Goal: Navigation & Orientation: Find specific page/section

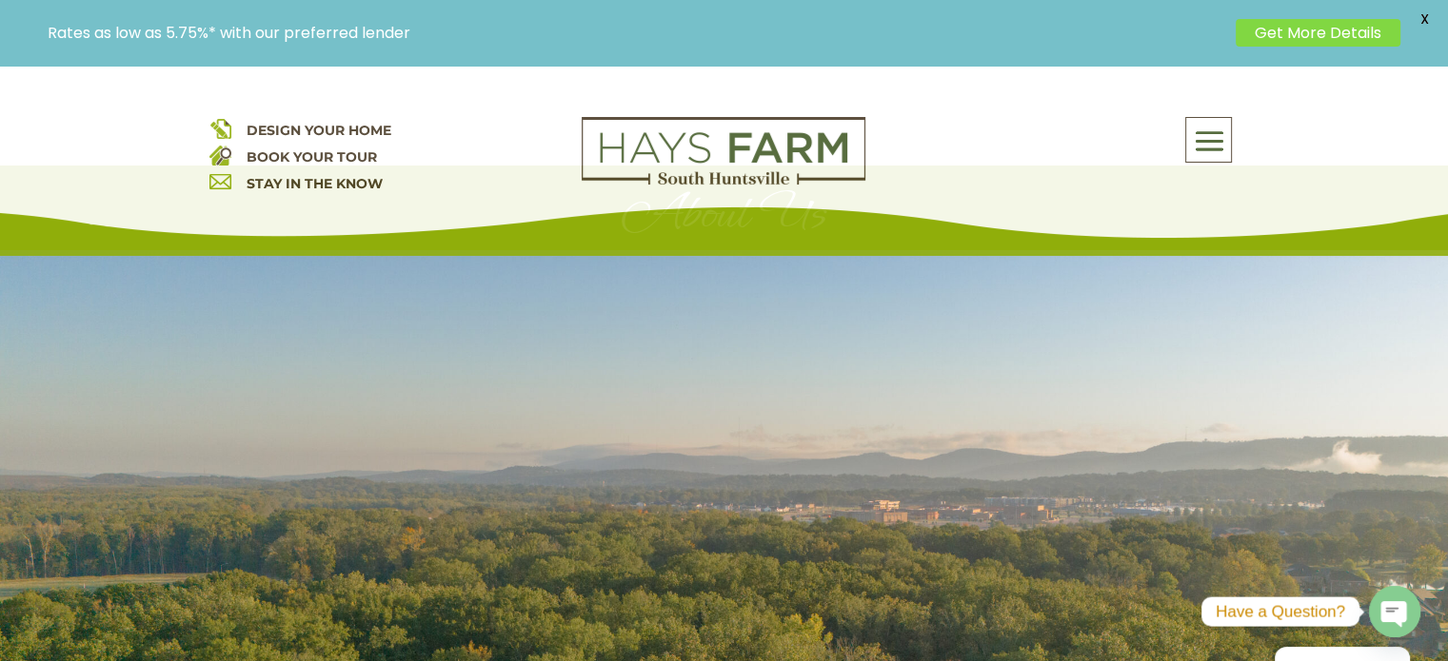
scroll to position [95, 0]
click at [1207, 148] on span at bounding box center [1208, 142] width 45 height 44
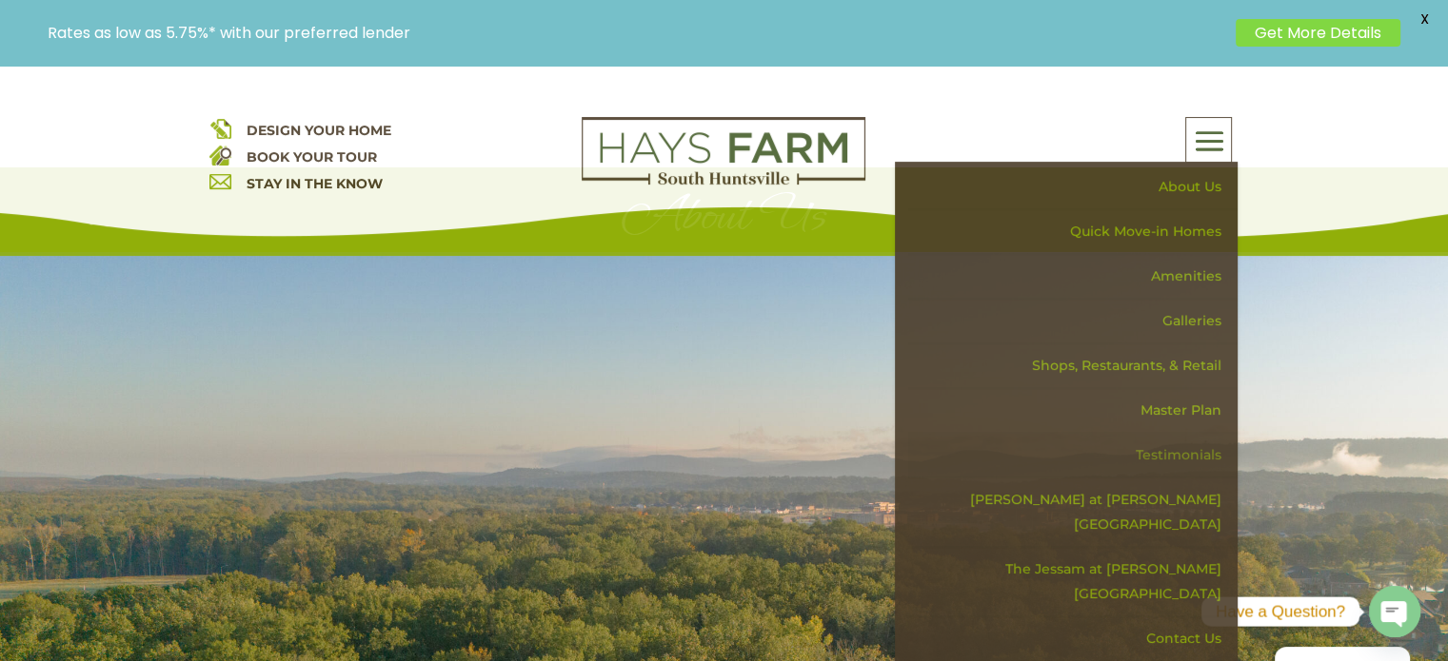
click at [1172, 451] on link "Testimonials" at bounding box center [1072, 455] width 329 height 45
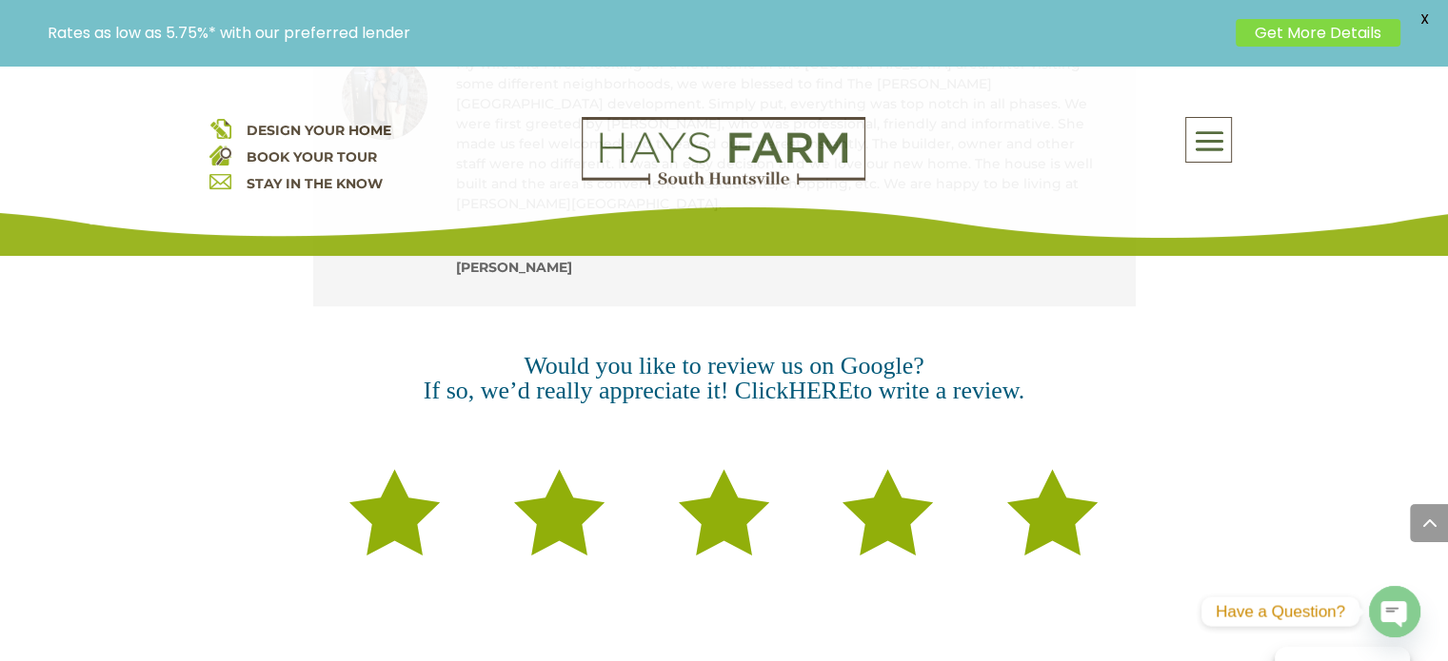
scroll to position [1523, 0]
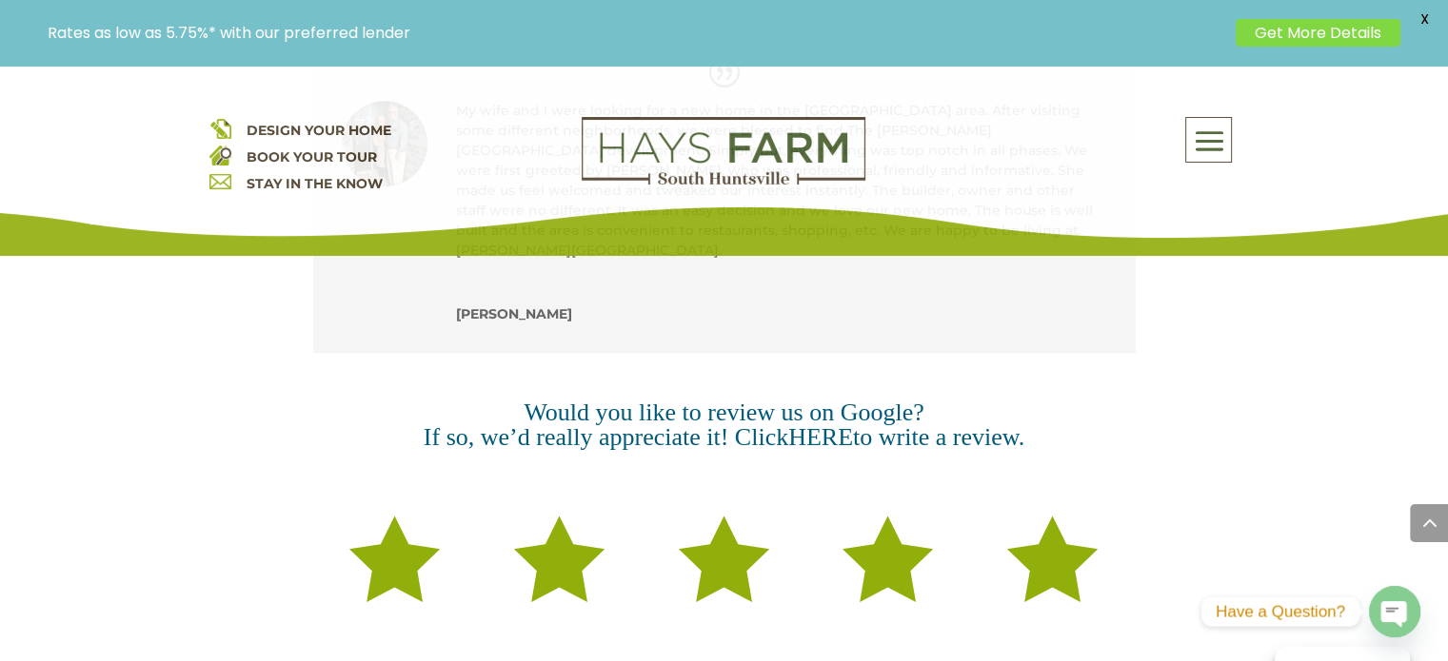
click at [828, 424] on link "HERE" at bounding box center [820, 438] width 65 height 28
